Goal: Information Seeking & Learning: Learn about a topic

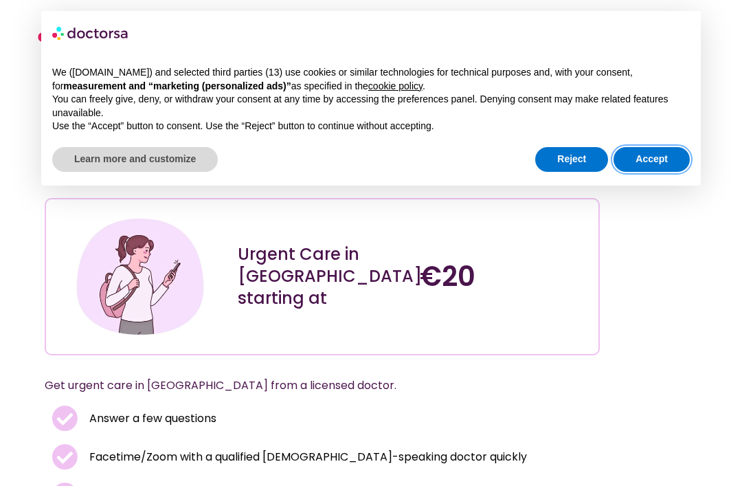
click at [647, 156] on button "Accept" at bounding box center [652, 159] width 76 height 25
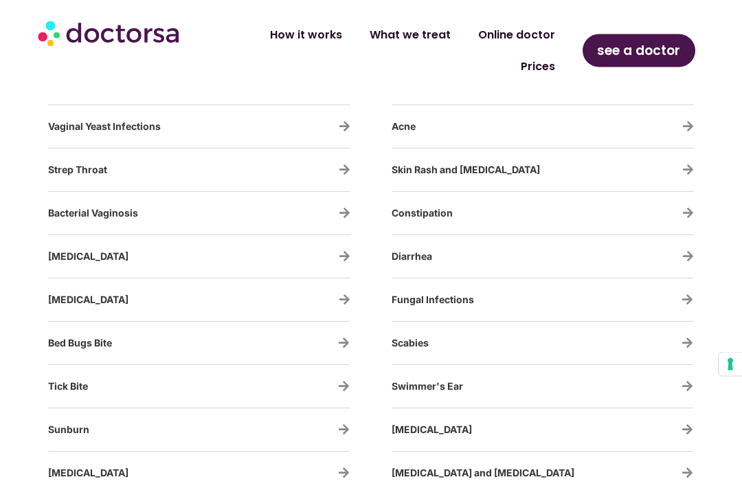
scroll to position [2469, 0]
click at [75, 381] on span "Tick Bite" at bounding box center [68, 387] width 40 height 12
click at [337, 372] on div "Tick Bite" at bounding box center [199, 386] width 302 height 29
click at [69, 381] on span "Tick Bite" at bounding box center [68, 387] width 40 height 12
click at [76, 381] on span "Tick Bite" at bounding box center [68, 387] width 40 height 12
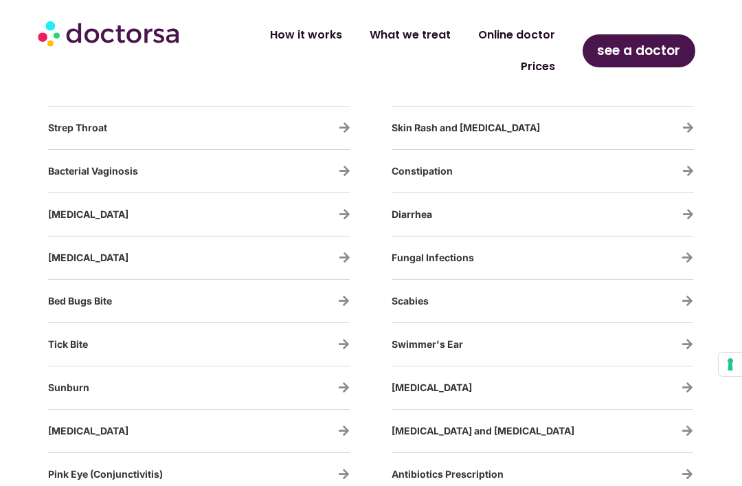
scroll to position [2512, 0]
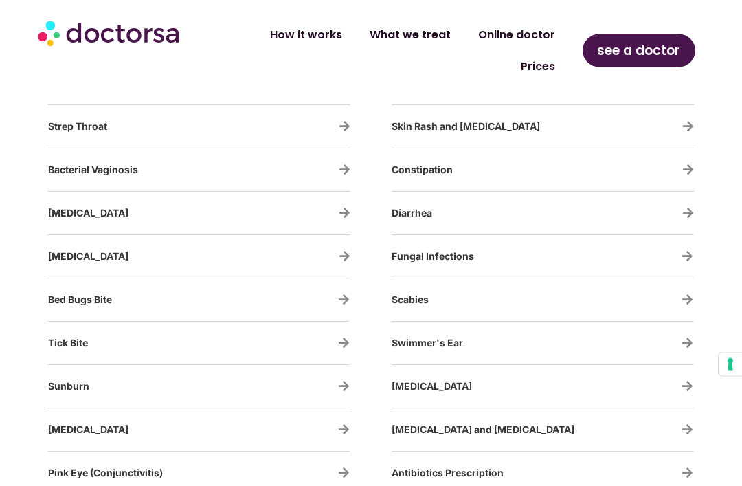
click at [69, 337] on span "Tick Bite" at bounding box center [68, 343] width 40 height 12
click at [71, 329] on h3 "Tick Bite" at bounding box center [158, 343] width 221 height 29
click at [70, 329] on h3 "Tick Bite" at bounding box center [158, 343] width 221 height 29
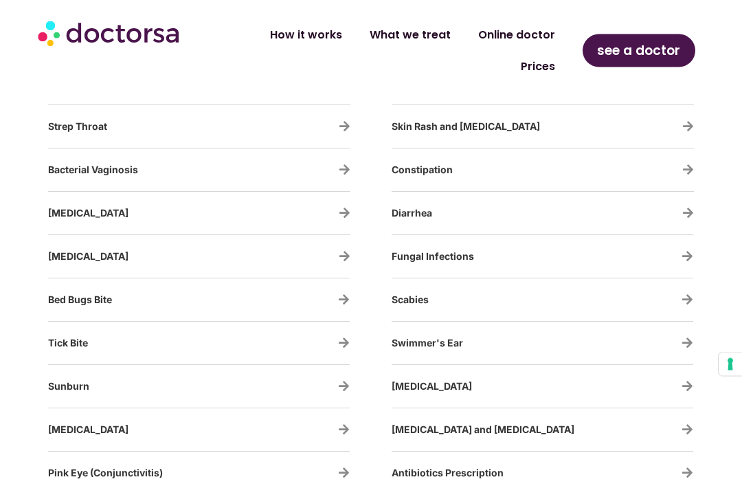
click at [334, 329] on div "Tick Bite" at bounding box center [199, 343] width 302 height 29
click at [339, 337] on icon at bounding box center [344, 343] width 12 height 12
click at [68, 329] on h3 "Tick Bite" at bounding box center [158, 343] width 221 height 29
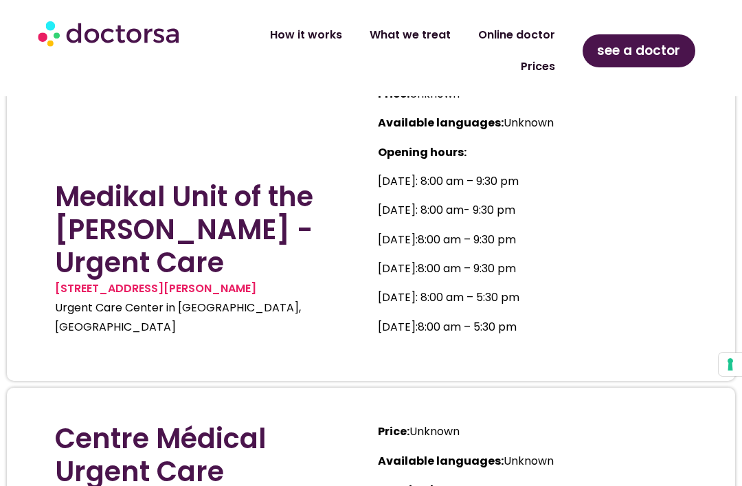
scroll to position [8961, 0]
